Goal: Information Seeking & Learning: Learn about a topic

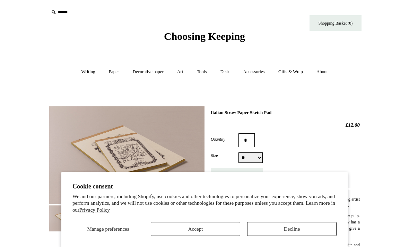
select select "**"
click at [269, 225] on button "Decline" at bounding box center [291, 229] width 89 height 14
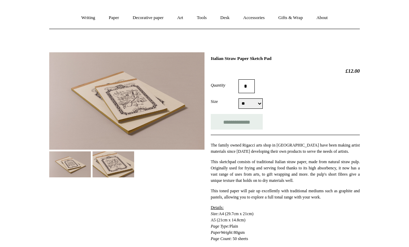
scroll to position [55, 0]
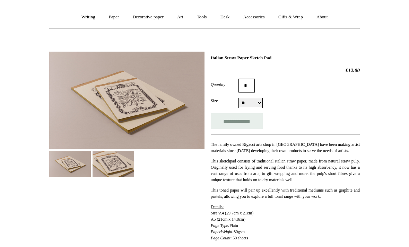
click at [123, 166] on img at bounding box center [114, 164] width 42 height 26
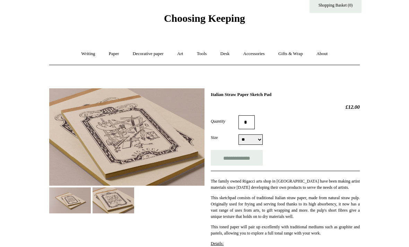
scroll to position [17, 0]
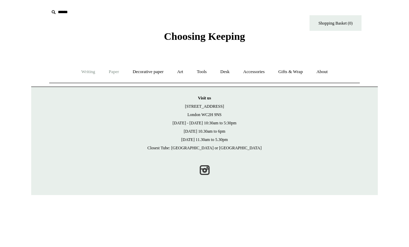
click at [85, 73] on link "Writing +" at bounding box center [88, 72] width 26 height 18
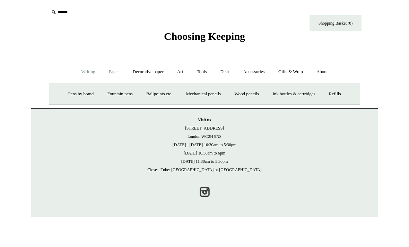
click at [112, 76] on link "Paper +" at bounding box center [114, 72] width 23 height 18
click at [193, 95] on link "Sketchbooks +" at bounding box center [193, 94] width 35 height 18
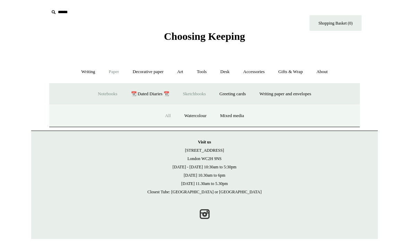
click at [170, 117] on link "All" at bounding box center [168, 116] width 18 height 18
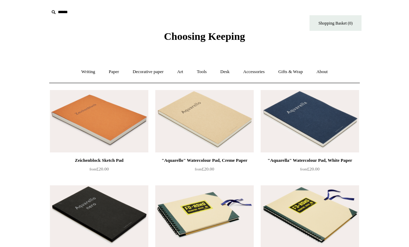
click at [228, 129] on img at bounding box center [204, 121] width 98 height 62
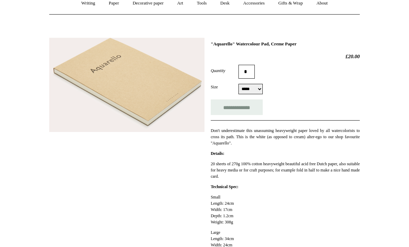
scroll to position [70, 0]
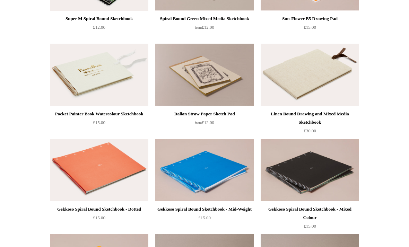
scroll to position [618, 0]
